Goal: Information Seeking & Learning: Learn about a topic

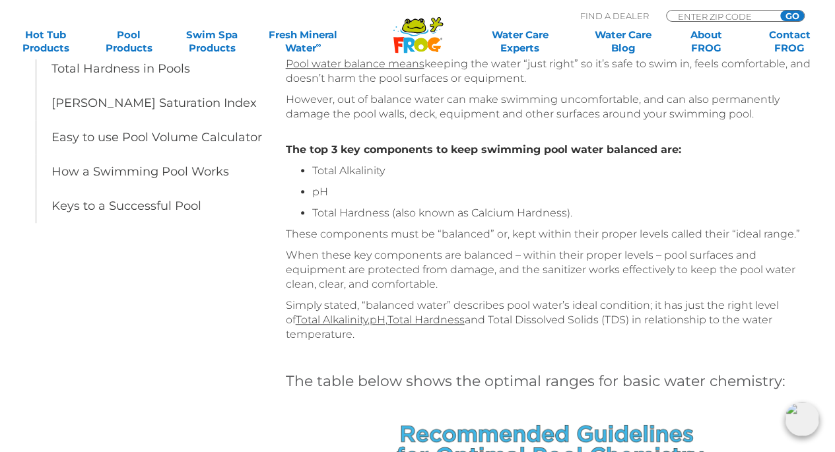
scroll to position [264, 0]
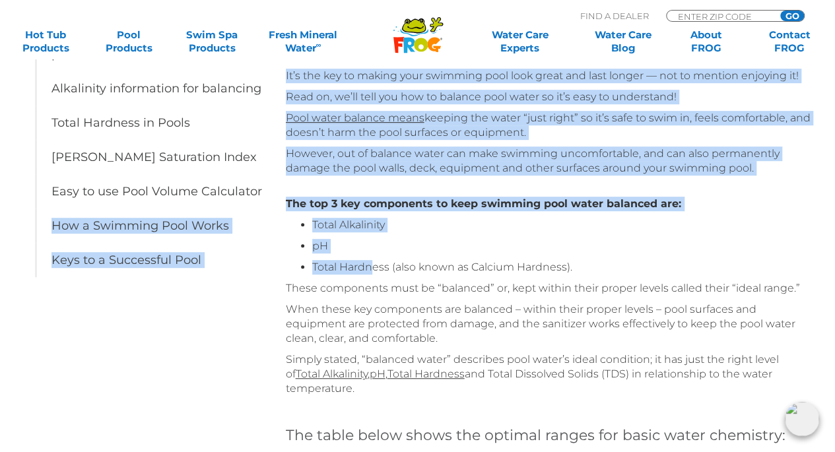
drag, startPoint x: 281, startPoint y: 199, endPoint x: 375, endPoint y: 267, distance: 115.8
click at [271, 265] on div "Table of Contents Understanding Pool Water Balance pH Overview for Pools Alkali…" at bounding box center [154, 163] width 264 height 321
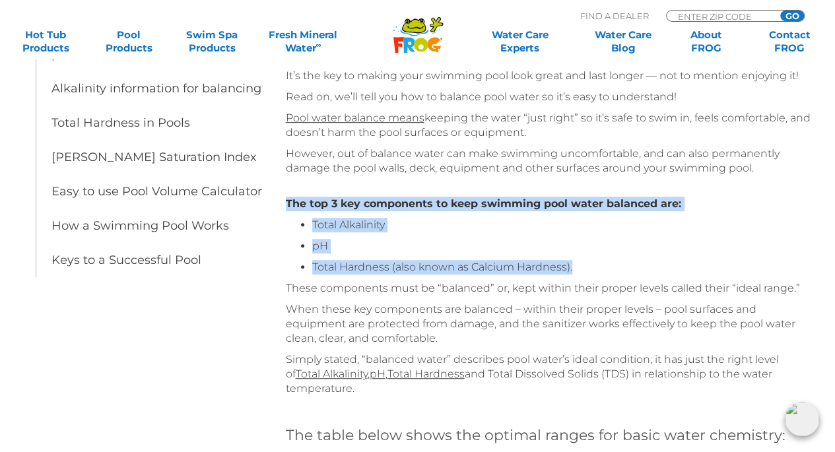
drag, startPoint x: 288, startPoint y: 204, endPoint x: 574, endPoint y: 271, distance: 294.1
click at [574, 271] on div "The top 3 key components to keep swimming pool water balanced are: Total Alkali…" at bounding box center [550, 296] width 528 height 199
copy div "The top 3 key components to keep swimming pool water balanced are: Total Alkali…"
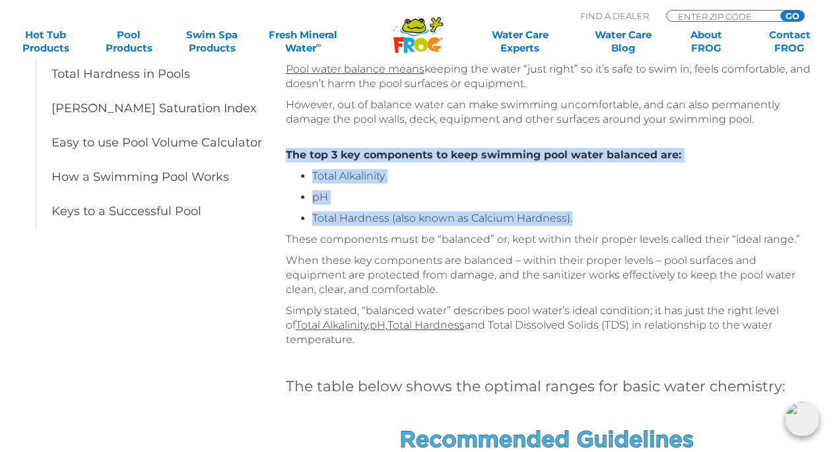
scroll to position [330, 0]
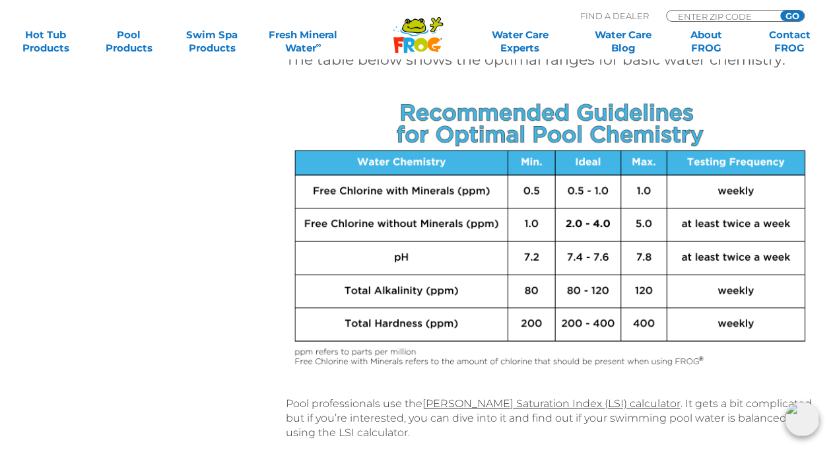
scroll to position [660, 0]
